Goal: Check status: Check status

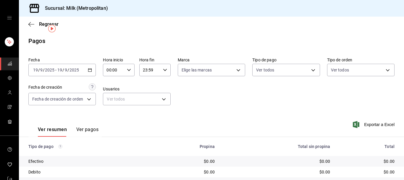
scroll to position [12, 0]
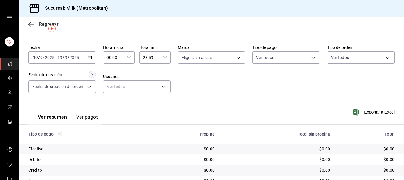
click at [36, 24] on span "Regresar" at bounding box center [43, 24] width 30 height 6
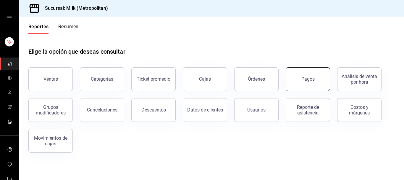
click at [306, 77] on div "Pagos" at bounding box center [307, 79] width 13 height 6
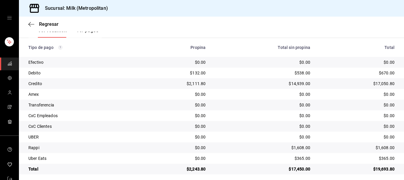
scroll to position [103, 0]
